Goal: Use online tool/utility: Utilize a website feature to perform a specific function

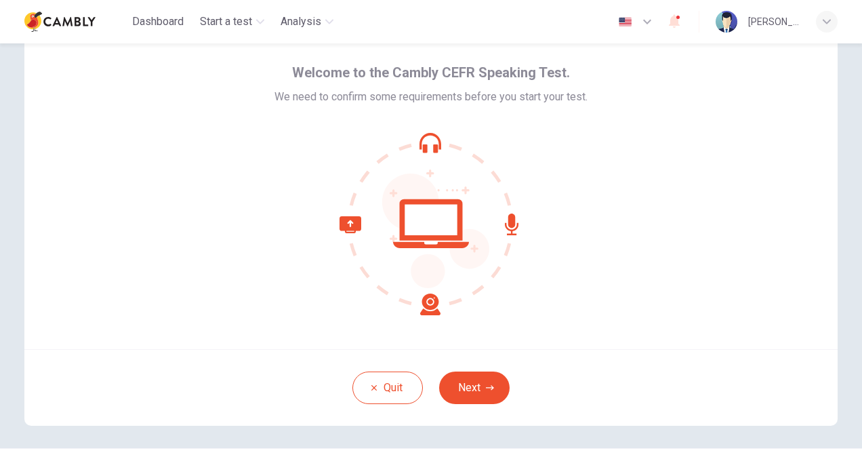
scroll to position [68, 0]
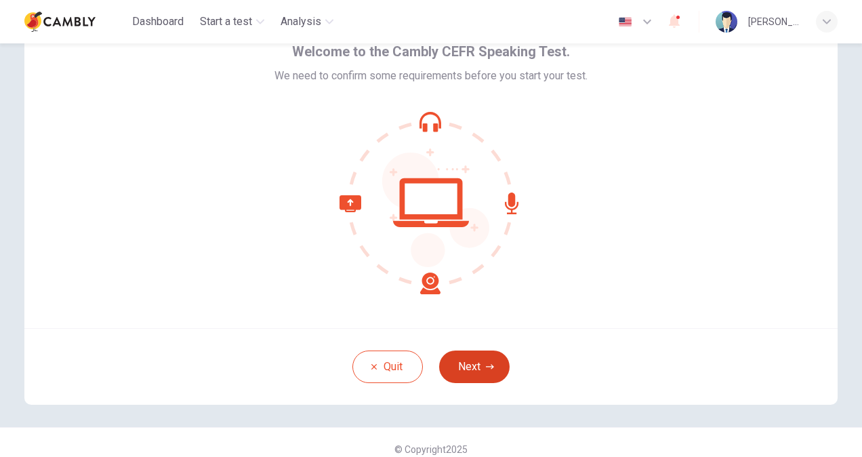
click at [493, 361] on button "Next" at bounding box center [474, 366] width 70 height 33
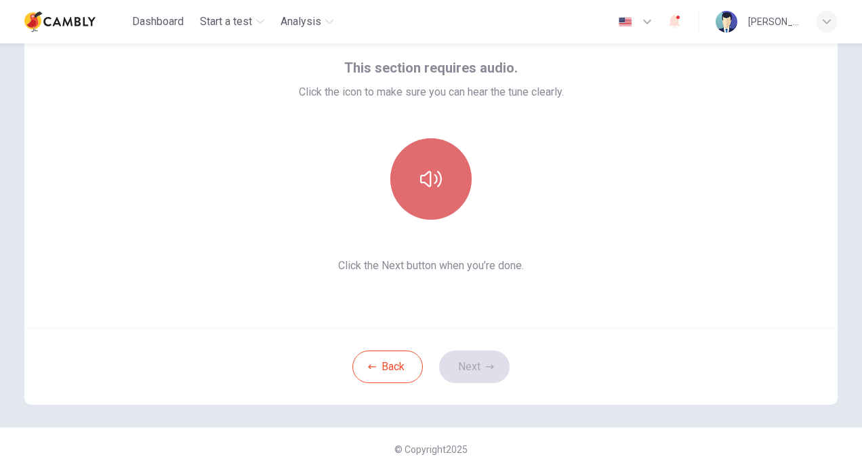
click at [457, 196] on button "button" at bounding box center [430, 178] width 81 height 81
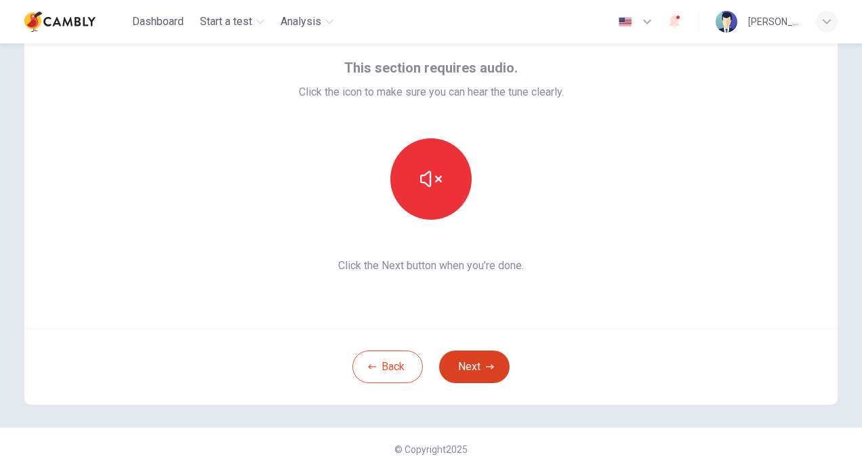
click at [485, 361] on button "Next" at bounding box center [474, 366] width 70 height 33
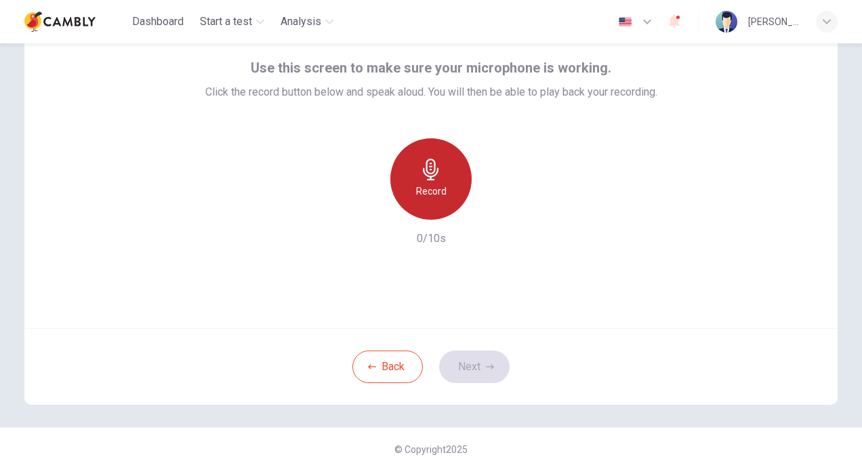
click at [425, 163] on icon "button" at bounding box center [431, 170] width 22 height 22
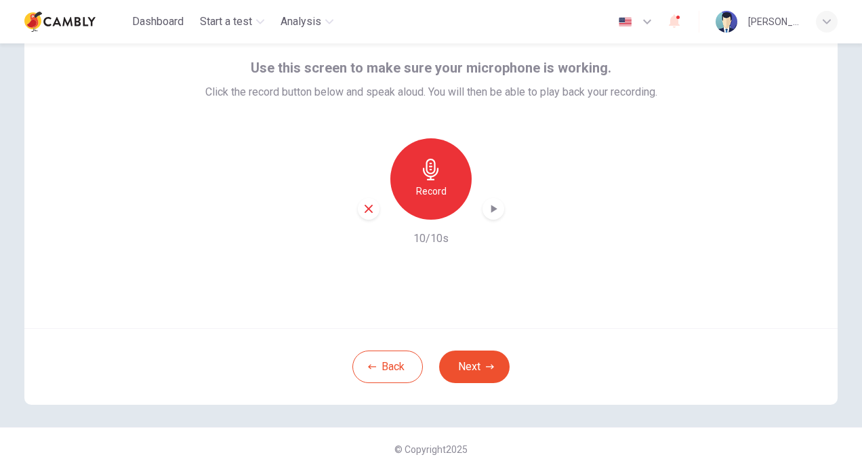
click at [491, 207] on icon "button" at bounding box center [494, 209] width 6 height 8
click at [499, 354] on button "Next" at bounding box center [474, 366] width 70 height 33
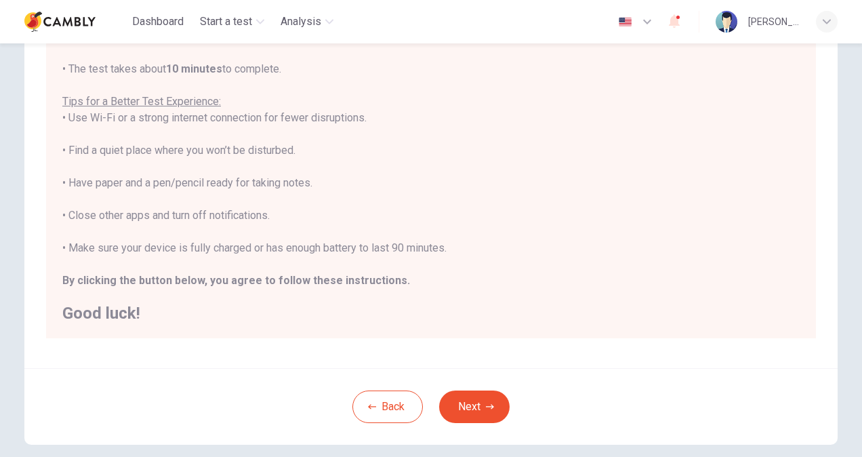
scroll to position [203, 0]
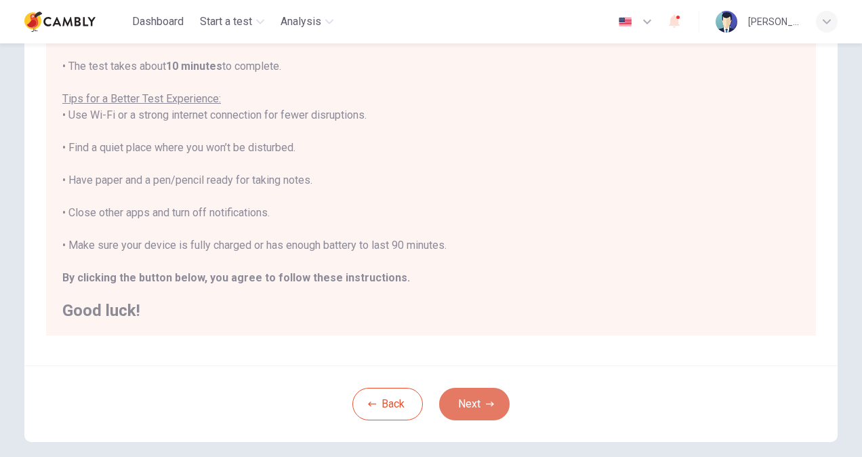
click at [488, 400] on icon "button" at bounding box center [490, 404] width 8 height 8
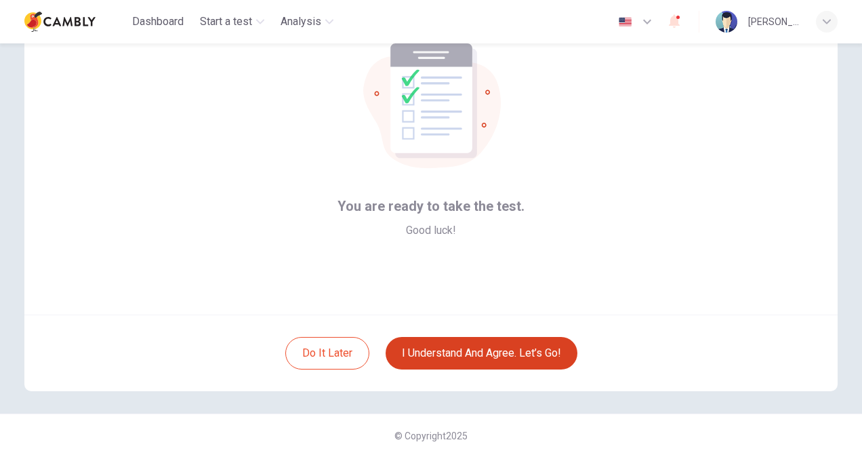
click at [531, 351] on button "I understand and agree. Let’s go!" at bounding box center [482, 353] width 192 height 33
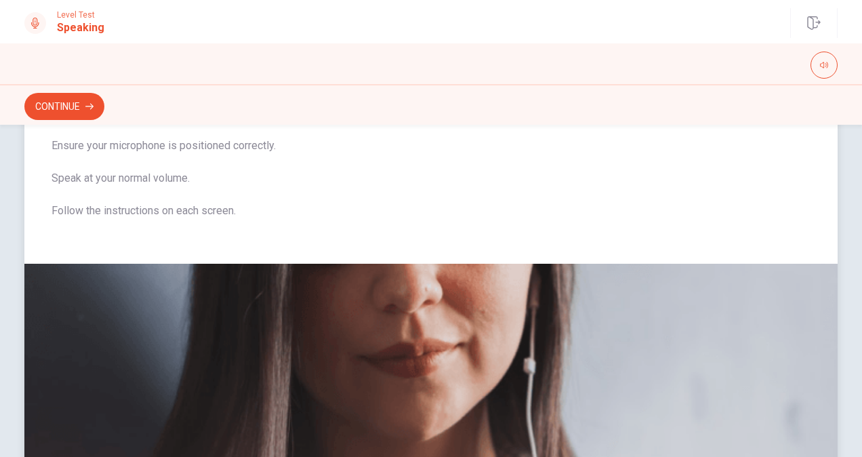
scroll to position [85, 0]
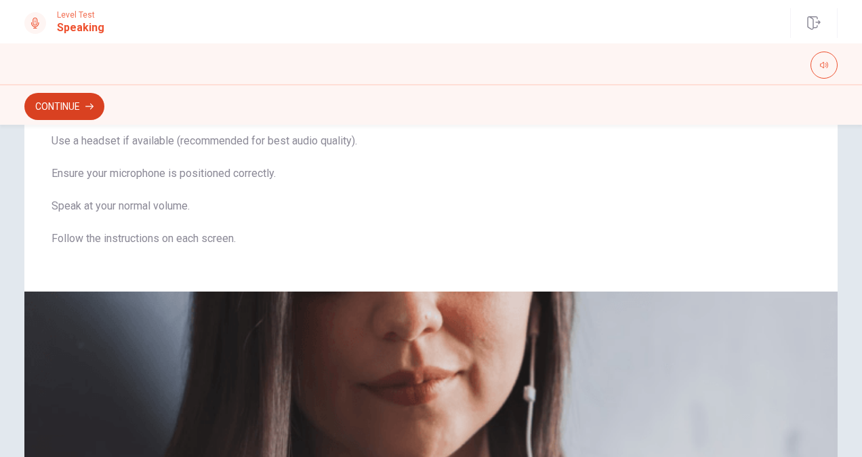
click at [80, 106] on button "Continue" at bounding box center [64, 106] width 80 height 27
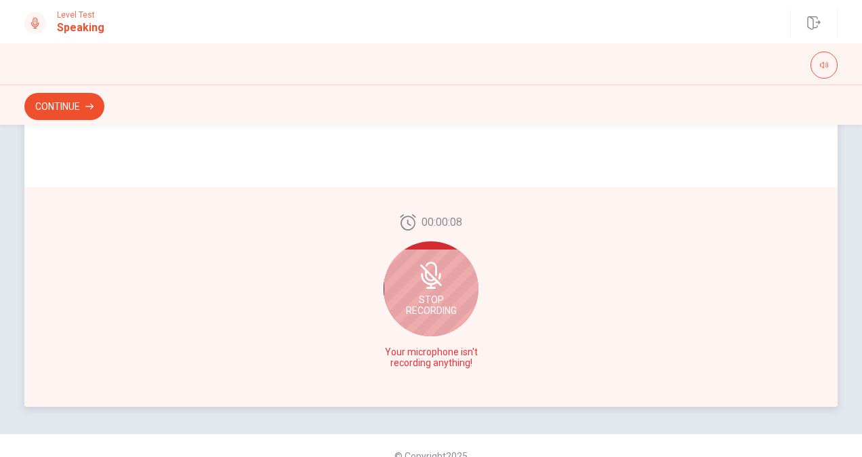
scroll to position [357, 0]
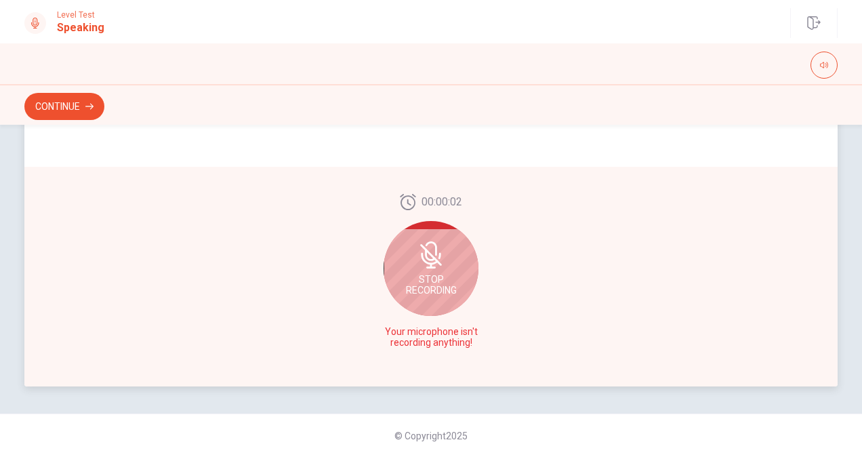
click at [430, 252] on icon at bounding box center [431, 254] width 27 height 27
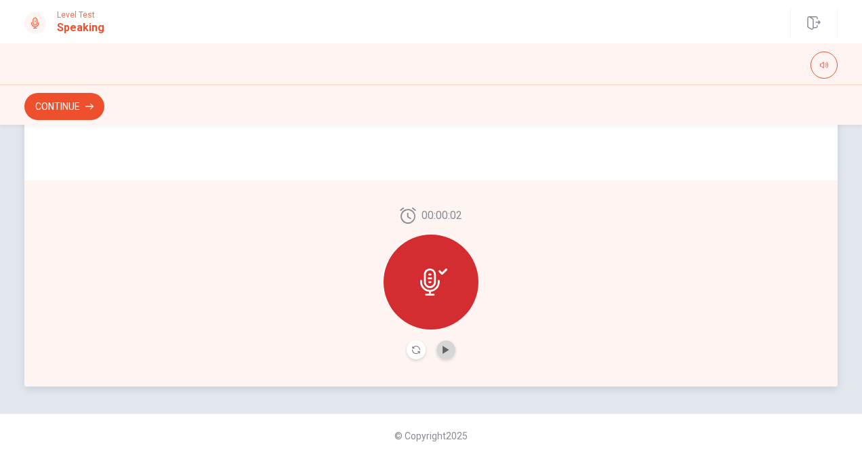
click at [445, 344] on button "Play Audio" at bounding box center [446, 349] width 19 height 19
click at [430, 269] on icon at bounding box center [430, 281] width 20 height 27
click at [77, 107] on button "Continue" at bounding box center [64, 106] width 80 height 27
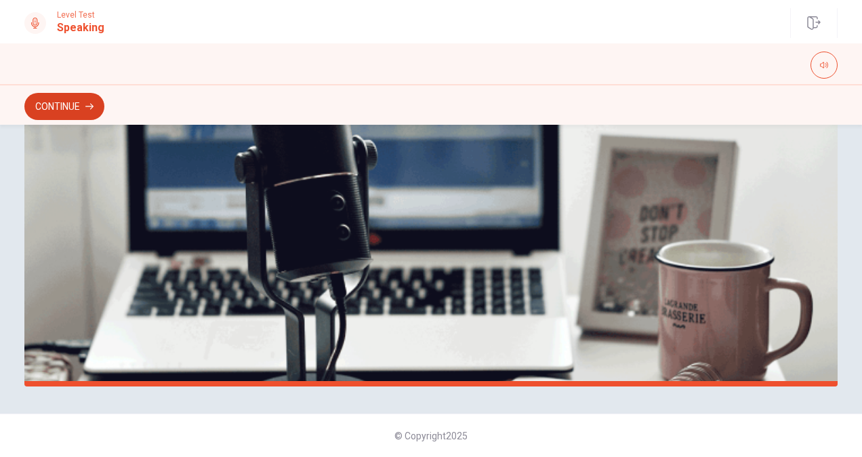
click at [76, 97] on button "Continue" at bounding box center [64, 106] width 80 height 27
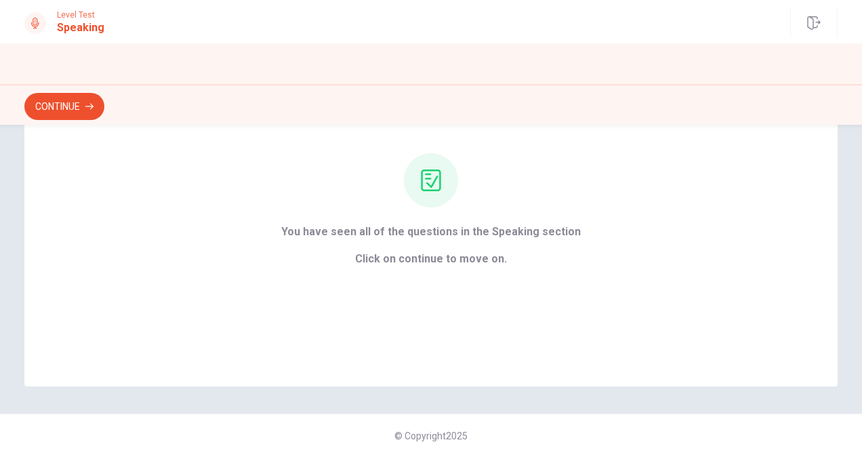
scroll to position [118, 0]
click at [81, 108] on button "Continue" at bounding box center [64, 106] width 80 height 27
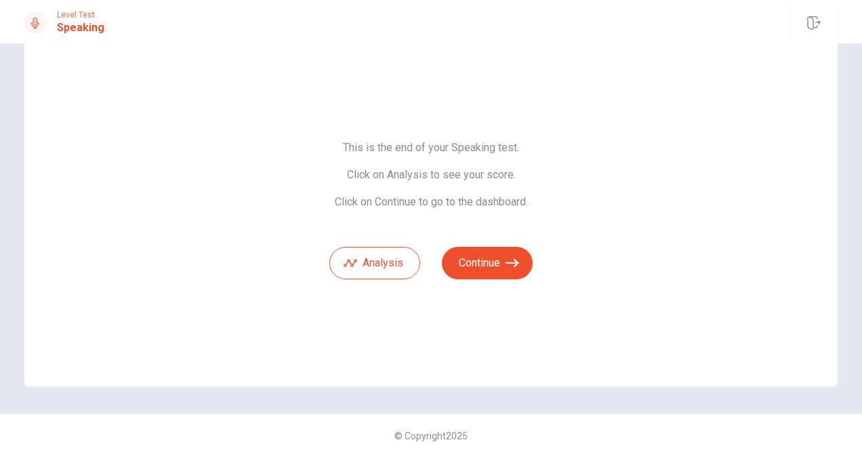
scroll to position [37, 0]
click at [511, 266] on icon "button" at bounding box center [513, 263] width 14 height 8
